Goal: Check status

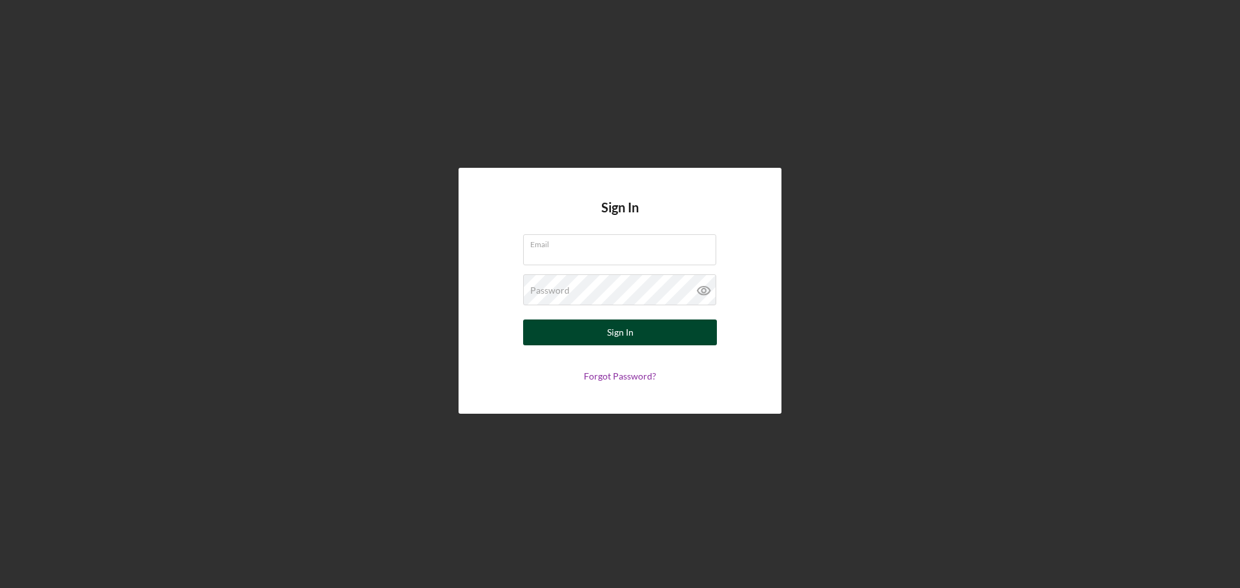
type input "[PERSON_NAME][EMAIL_ADDRESS][DOMAIN_NAME]"
click at [625, 331] on div "Sign In" at bounding box center [620, 333] width 26 height 26
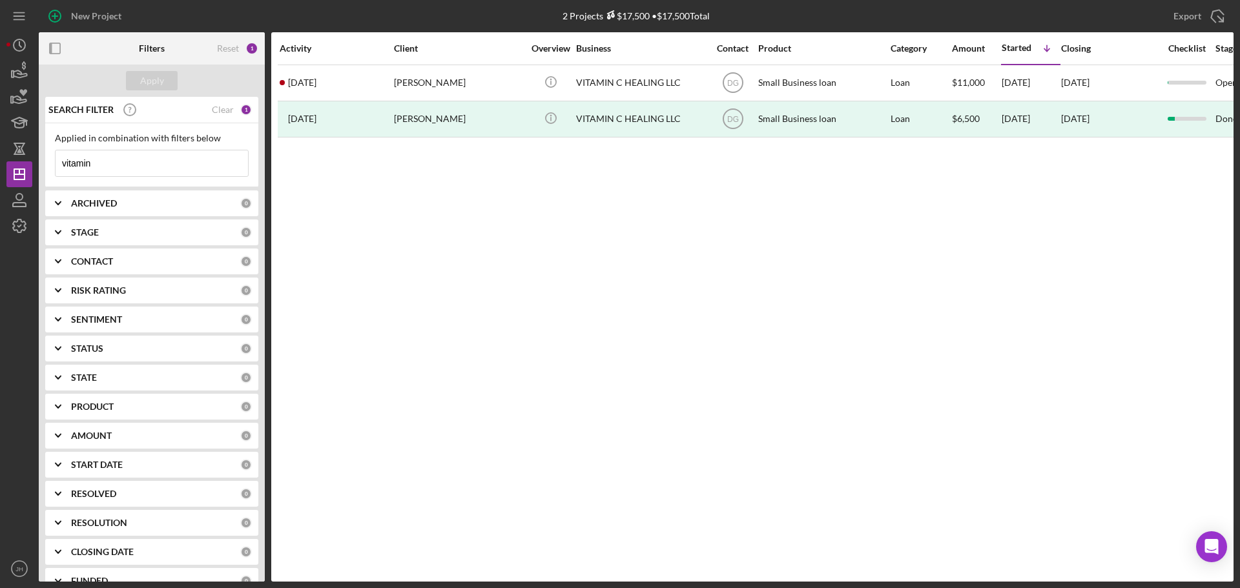
drag, startPoint x: 110, startPoint y: 162, endPoint x: 0, endPoint y: 158, distance: 109.9
click at [0, 161] on div "New Project 2 Projects $17,500 • $17,500 Total vitamin Export Icon/Export Filte…" at bounding box center [620, 294] width 1240 height 588
type input "learning"
click at [154, 79] on div "Apply" at bounding box center [152, 80] width 24 height 19
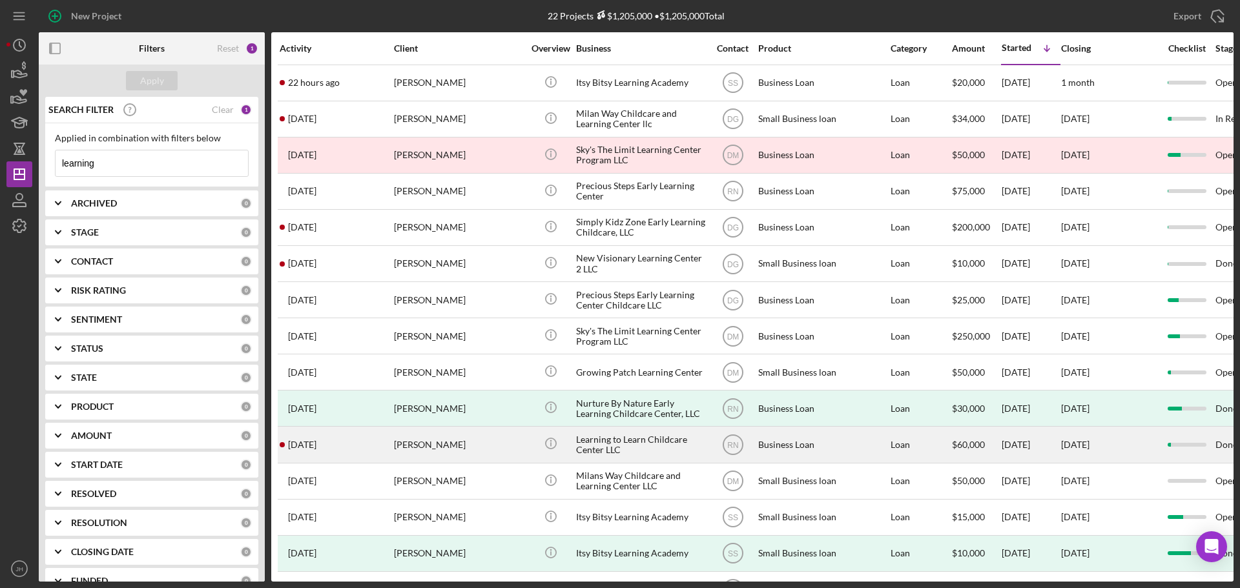
click at [597, 447] on div "Learning to Learn Childcare Center LLC" at bounding box center [640, 445] width 129 height 34
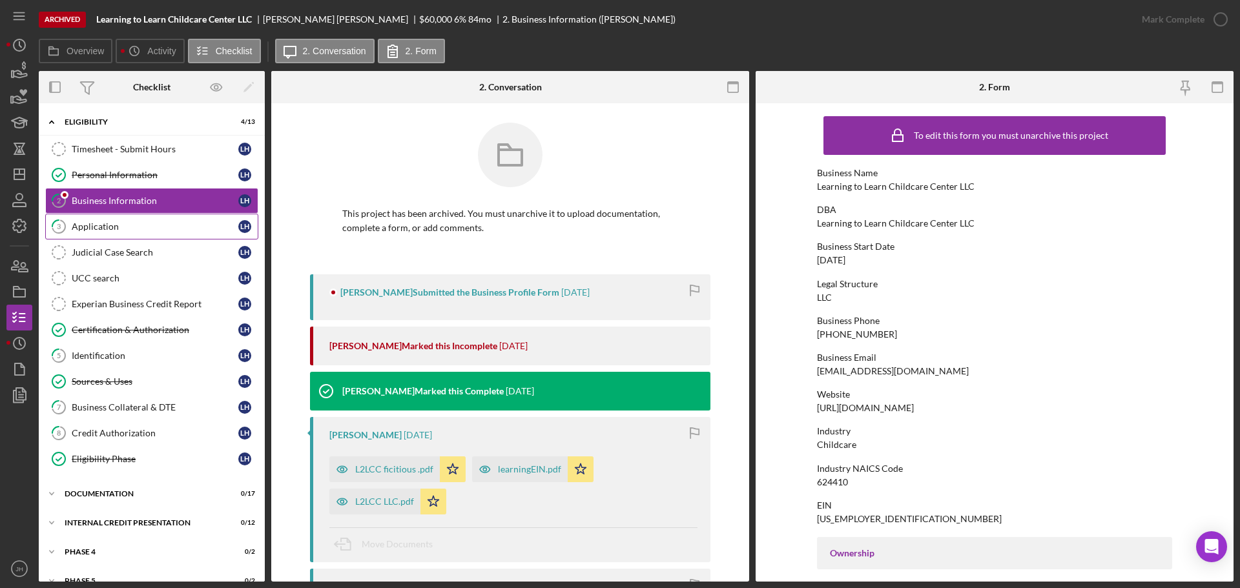
click at [97, 226] on div "Application" at bounding box center [155, 227] width 167 height 10
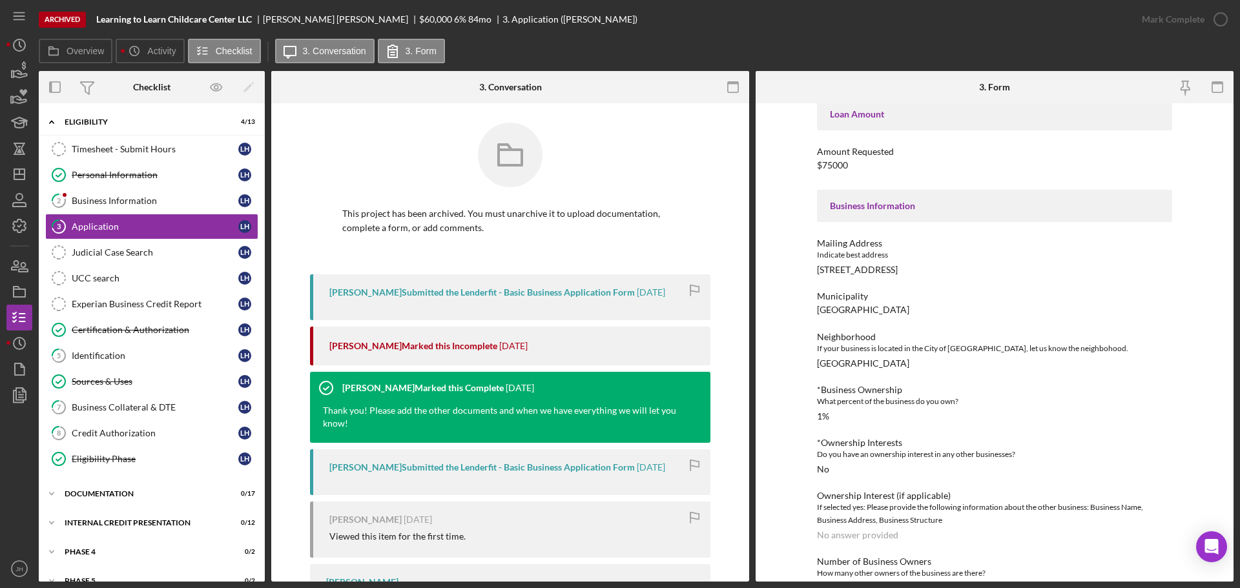
scroll to position [258, 0]
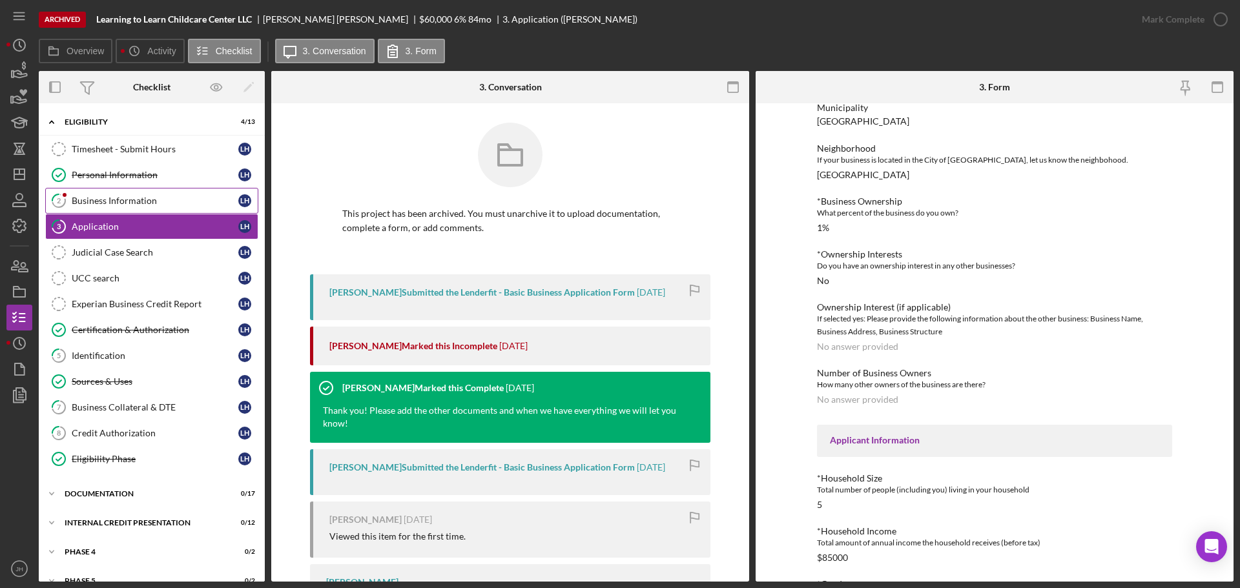
click at [109, 201] on div "Business Information" at bounding box center [155, 201] width 167 height 10
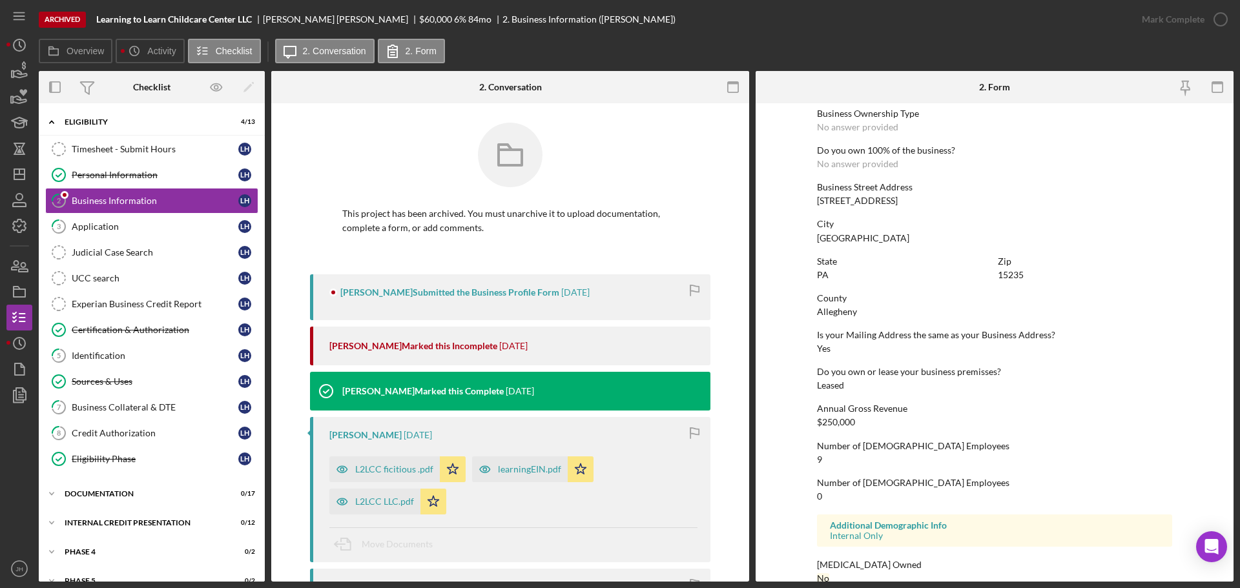
scroll to position [495, 0]
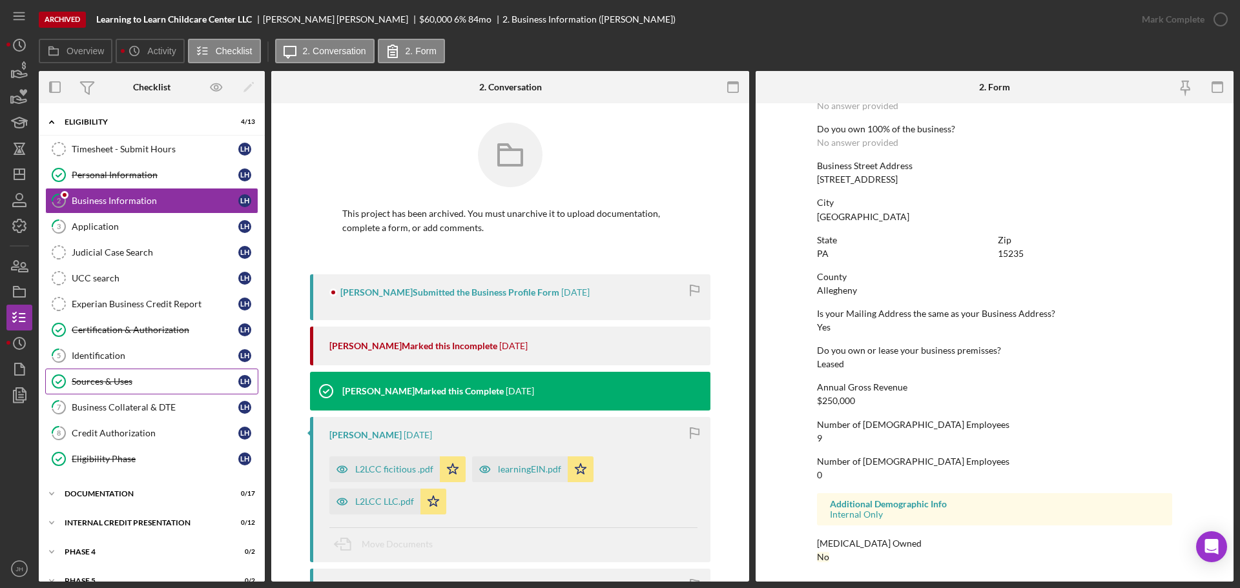
click at [110, 379] on div "Sources & Uses" at bounding box center [155, 382] width 167 height 10
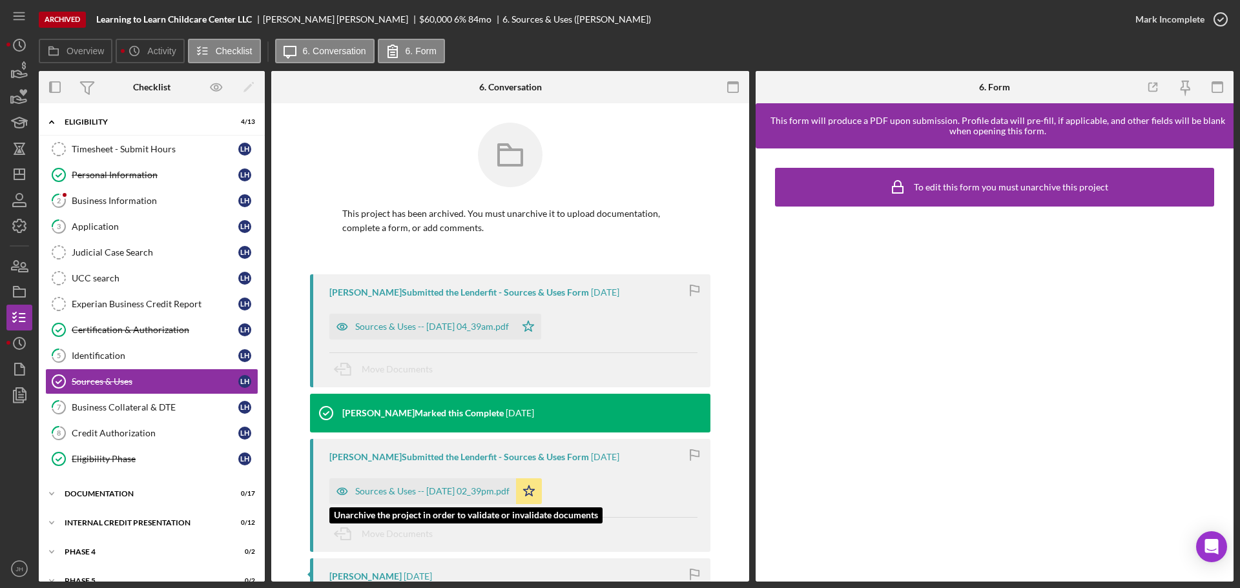
click at [398, 490] on div "Sources & Uses -- [DATE] 02_39pm.pdf" at bounding box center [432, 491] width 154 height 10
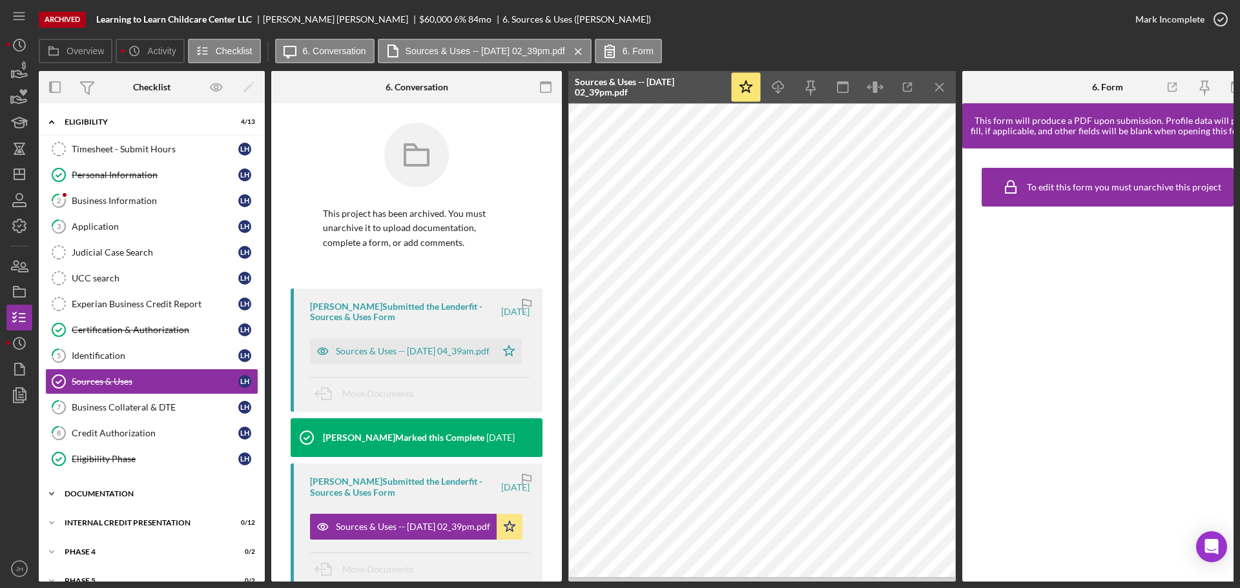
click at [50, 492] on icon "Icon/Expander" at bounding box center [52, 494] width 26 height 26
click at [121, 225] on div "Application" at bounding box center [155, 227] width 167 height 10
